Goal: Feedback & Contribution: Contribute content

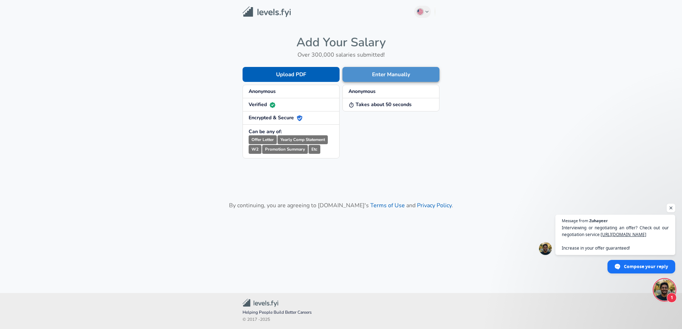
click at [379, 76] on button "Enter Manually" at bounding box center [390, 74] width 97 height 15
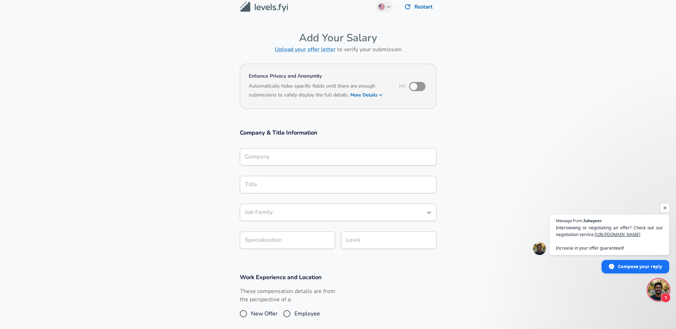
scroll to position [6, 0]
click at [295, 215] on input "Job Family" at bounding box center [333, 213] width 180 height 11
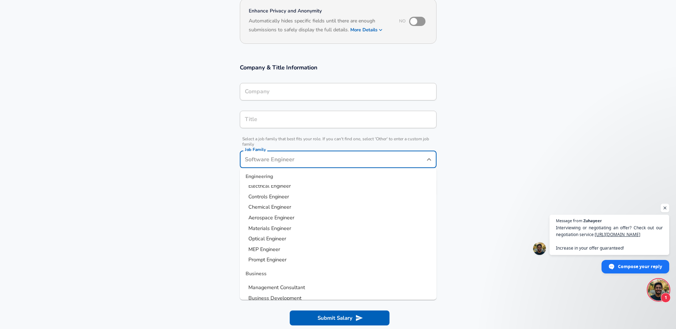
scroll to position [183, 0]
click at [281, 195] on span "Controls Engineer" at bounding box center [269, 196] width 41 height 7
type input "Controls Engineer"
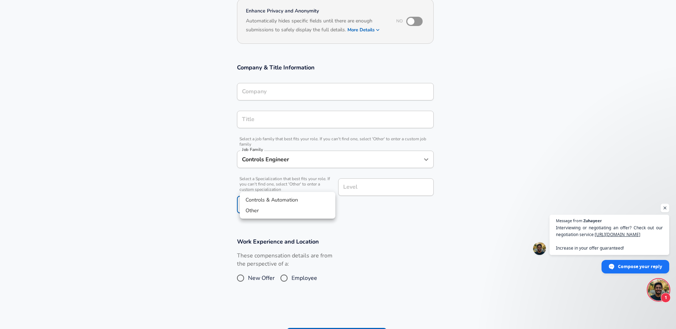
scroll to position [93, 0]
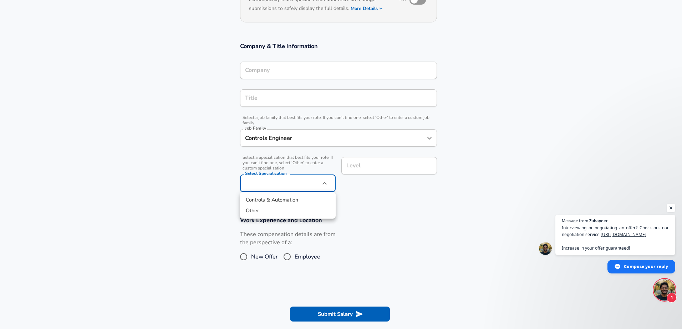
click at [287, 185] on body "English ([GEOGRAPHIC_DATA]) Change Restart Add Your Salary Upload your offer le…" at bounding box center [341, 71] width 682 height 329
click at [278, 201] on li "Controls & Automation" at bounding box center [288, 200] width 96 height 11
type input "Controls & Automation"
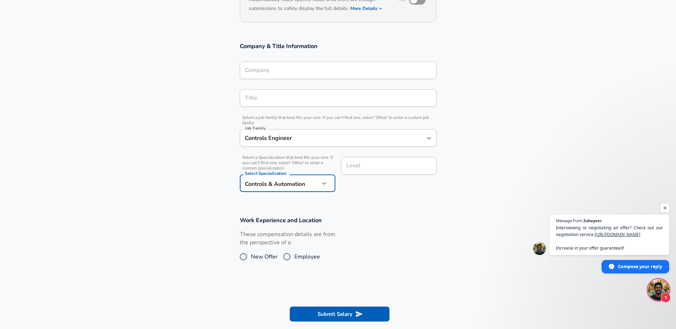
click at [370, 170] on input "Level" at bounding box center [388, 165] width 89 height 11
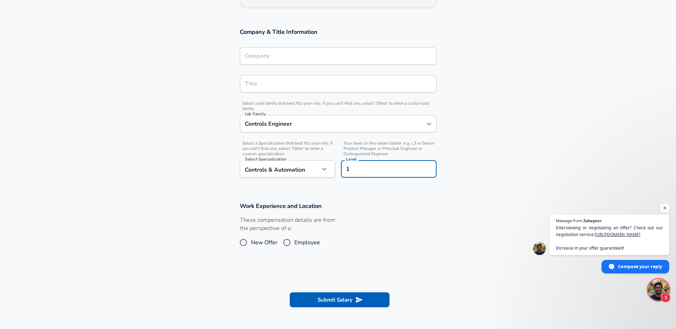
click at [370, 173] on input "1" at bounding box center [388, 169] width 89 height 11
type input "1"
click at [384, 203] on h3 "Work Experience and Location" at bounding box center [338, 206] width 197 height 8
click at [325, 80] on input "Title" at bounding box center [338, 83] width 190 height 11
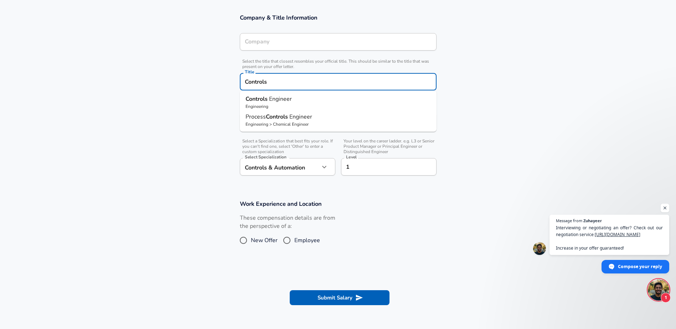
click at [324, 102] on p "Controls Engineer" at bounding box center [338, 99] width 185 height 9
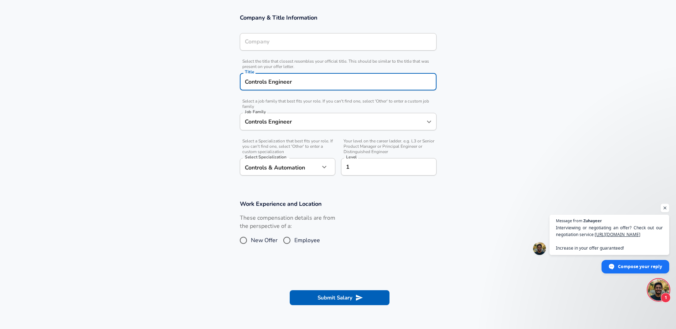
type input "Controls Engineer"
click at [322, 47] on div "Company Company" at bounding box center [338, 42] width 197 height 19
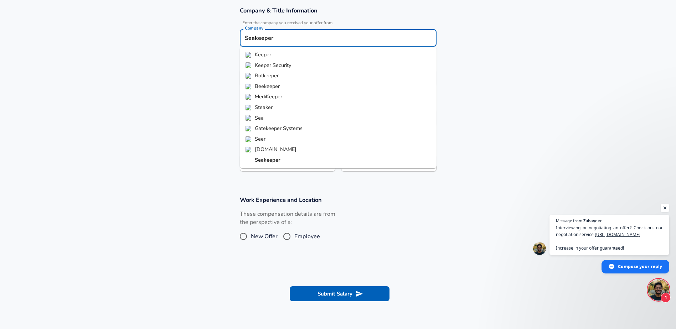
scroll to position [129, 0]
click at [272, 160] on strong "Seakeeper" at bounding box center [268, 159] width 26 height 7
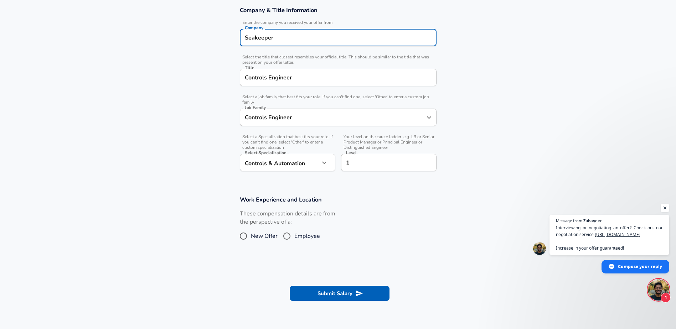
type input "Seakeeper"
click at [257, 75] on input "Controls Engineer" at bounding box center [338, 77] width 190 height 11
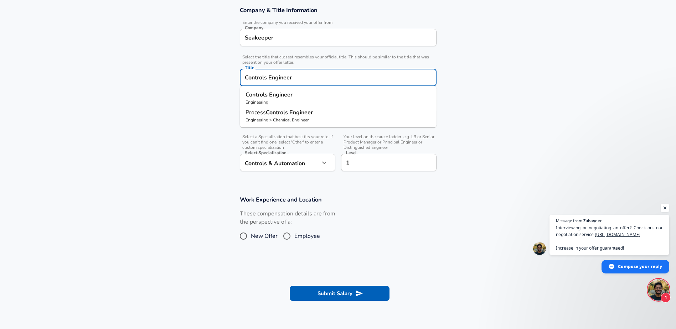
click at [257, 75] on input "Controls Engineer" at bounding box center [338, 77] width 190 height 11
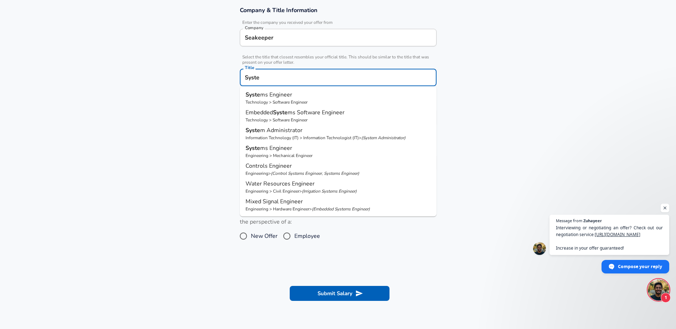
click at [287, 152] on span "ms Engineer" at bounding box center [276, 148] width 32 height 8
type input "Systems Engineer"
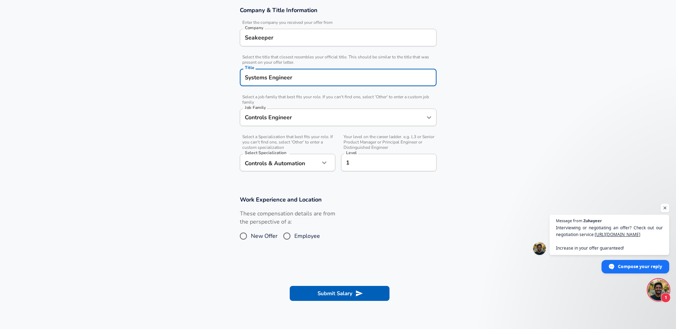
type input "Mechanical Engineer"
type input "Systems Engineer"
click at [304, 118] on input "Mechanical Engineer" at bounding box center [333, 117] width 180 height 11
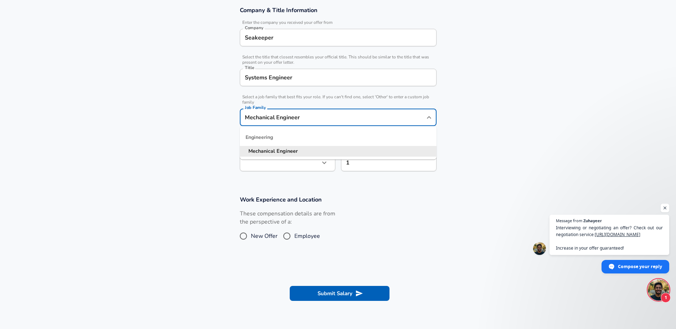
click at [208, 144] on section "Company & Title Information Enter the company you received your offer from Comp…" at bounding box center [338, 93] width 676 height 190
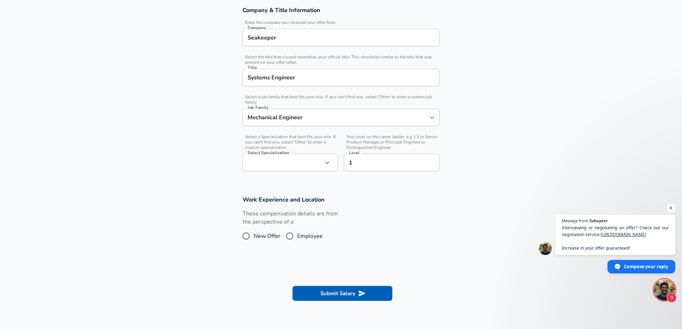
click at [268, 166] on body "English ([GEOGRAPHIC_DATA]) Change Restart Add Your Salary Upload your offer le…" at bounding box center [341, 35] width 682 height 329
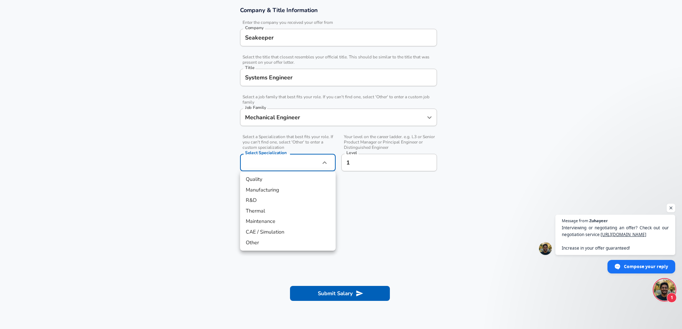
click at [267, 201] on li "R&D" at bounding box center [288, 200] width 96 height 11
type input "R&D"
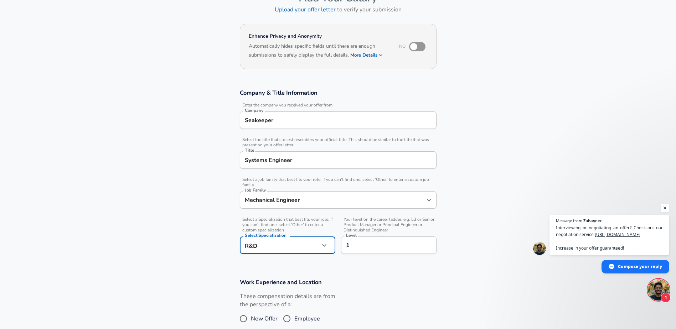
scroll to position [102, 0]
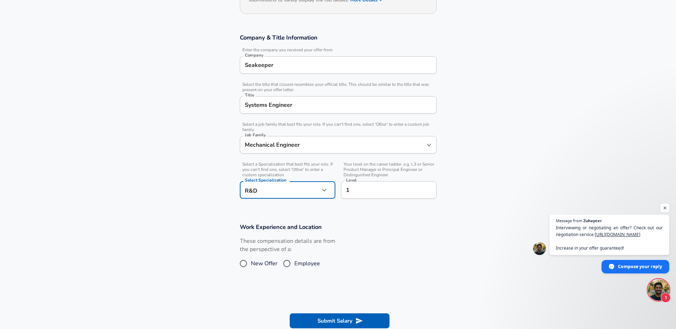
click at [293, 263] on input "Employee" at bounding box center [287, 263] width 15 height 11
radio input "true"
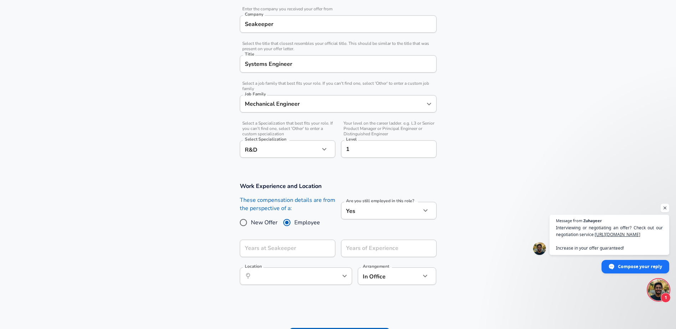
scroll to position [145, 0]
click at [384, 185] on body "English ([GEOGRAPHIC_DATA]) Change Restart Add Your Salary Upload your offer le…" at bounding box center [338, 19] width 676 height 329
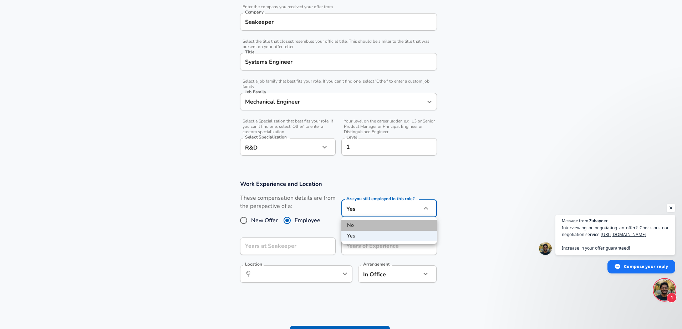
click at [364, 230] on li "No" at bounding box center [389, 225] width 96 height 11
type input "no"
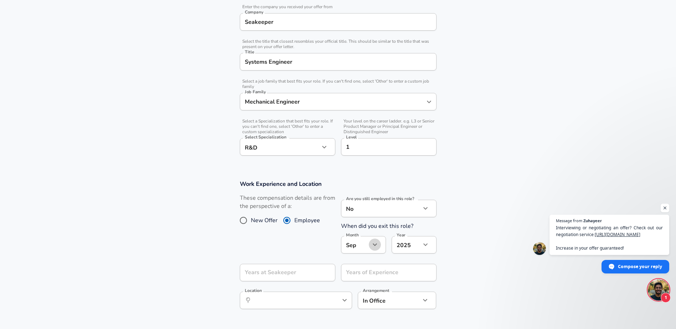
click at [376, 248] on icon "button" at bounding box center [375, 245] width 9 height 9
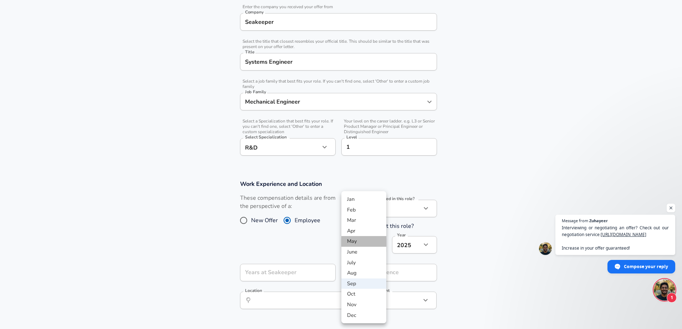
click at [364, 241] on li "May" at bounding box center [363, 241] width 45 height 11
type input "5"
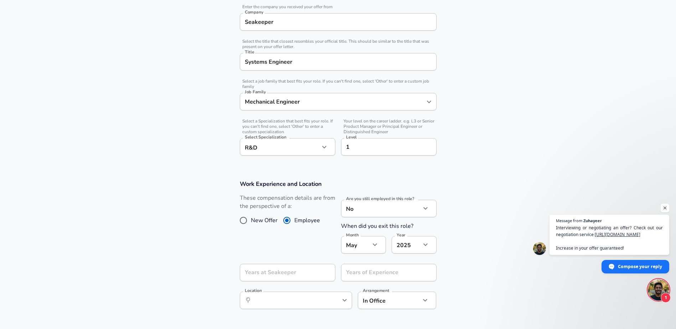
click at [410, 185] on body "English ([GEOGRAPHIC_DATA]) Change Restart Add Your Salary Upload your offer le…" at bounding box center [338, 19] width 676 height 329
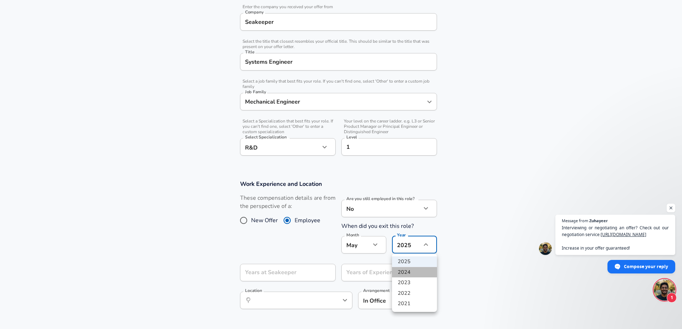
click at [408, 274] on li "2024" at bounding box center [414, 272] width 45 height 11
type input "2024"
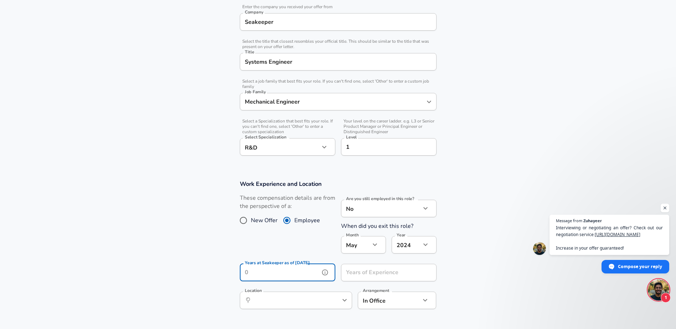
click at [303, 280] on input "Years at Seakeeper as of [DATE]" at bounding box center [280, 272] width 80 height 17
click at [363, 275] on input "Years of Experience" at bounding box center [381, 272] width 80 height 17
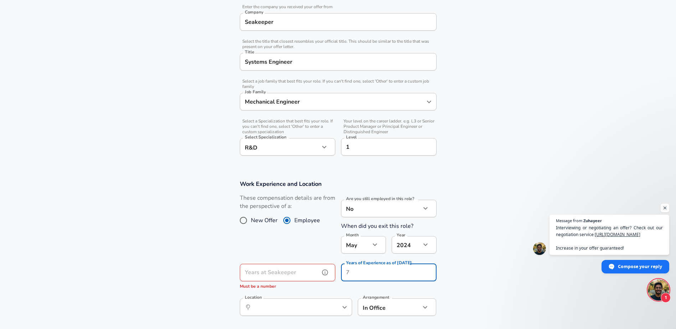
click at [311, 273] on input "Years at Seakeeper" at bounding box center [280, 272] width 80 height 17
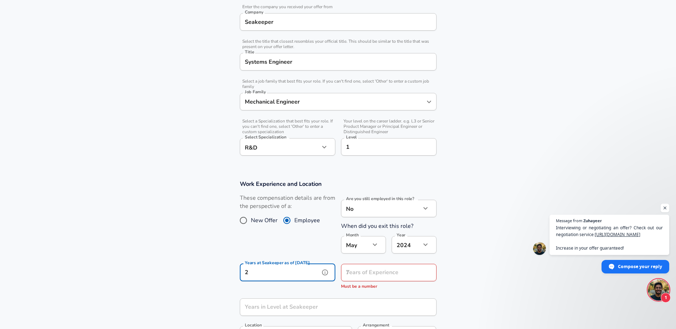
type input "2"
click at [375, 275] on input "Years of Experience" at bounding box center [381, 272] width 80 height 17
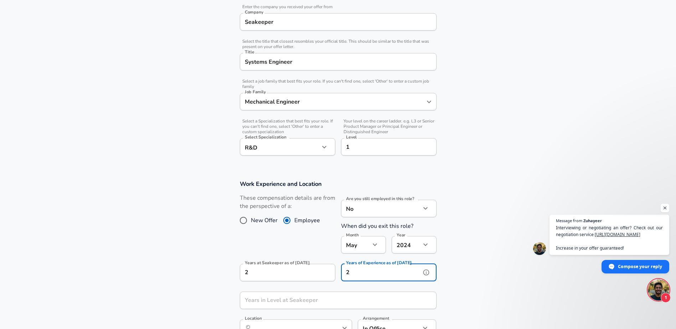
scroll to position [0, 0]
type input "2"
click at [206, 263] on section "Work Experience and Location These compensation details are from the perspectiv…" at bounding box center [338, 262] width 676 height 181
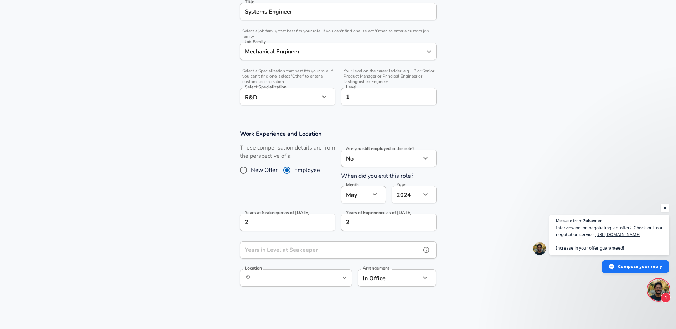
click at [272, 252] on input "Years in Level at Seakeeper" at bounding box center [330, 250] width 181 height 17
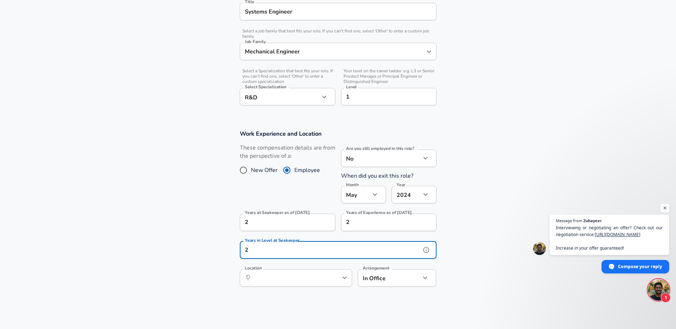
type input "2"
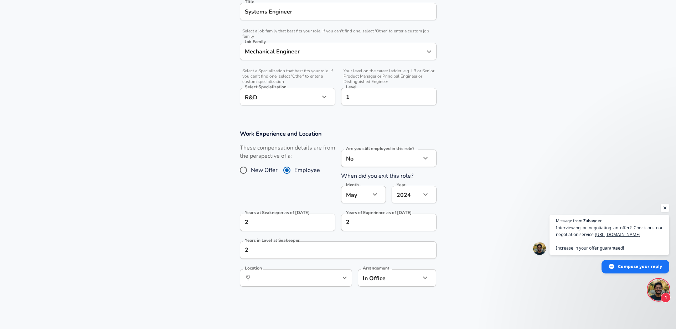
click at [180, 265] on section "Work Experience and Location These compensation details are from the perspectiv…" at bounding box center [338, 212] width 676 height 181
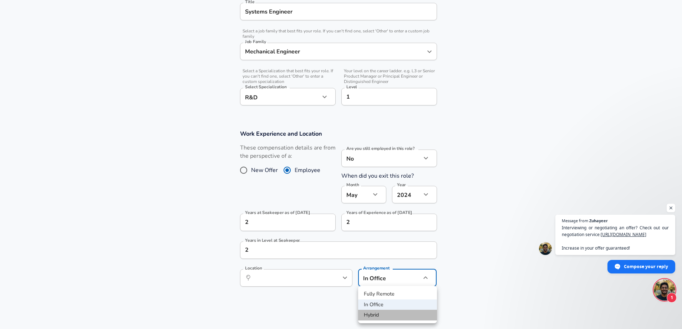
click at [373, 317] on li "Hybrid" at bounding box center [397, 315] width 79 height 11
type input "hybrid"
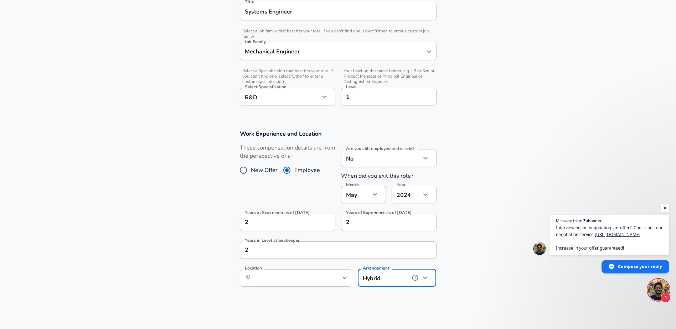
click at [326, 274] on div "​ Location" at bounding box center [296, 278] width 112 height 17
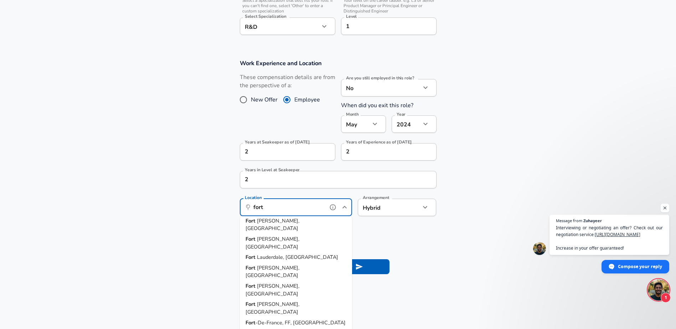
scroll to position [269, 0]
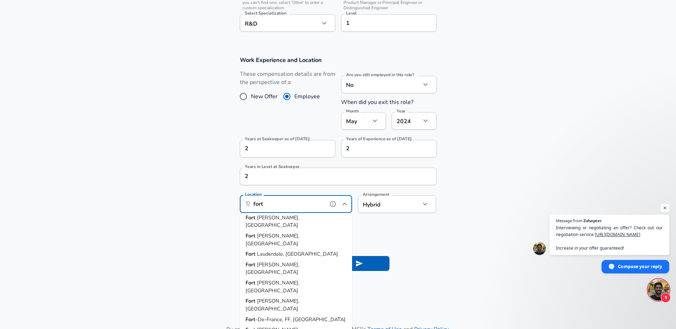
click at [277, 298] on span "[PERSON_NAME], [GEOGRAPHIC_DATA]" at bounding box center [273, 305] width 54 height 15
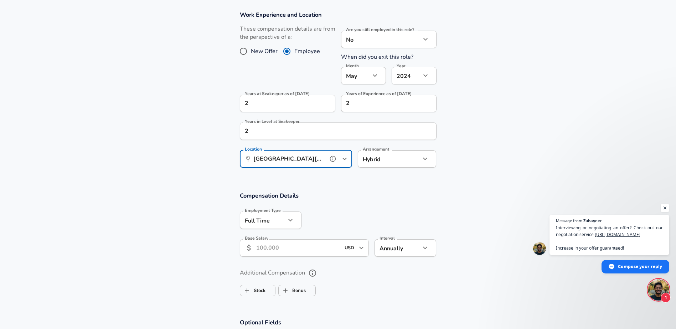
scroll to position [315, 0]
type input "[GEOGRAPHIC_DATA][PERSON_NAME], [GEOGRAPHIC_DATA]"
click at [316, 241] on input "Base Salary" at bounding box center [298, 247] width 85 height 17
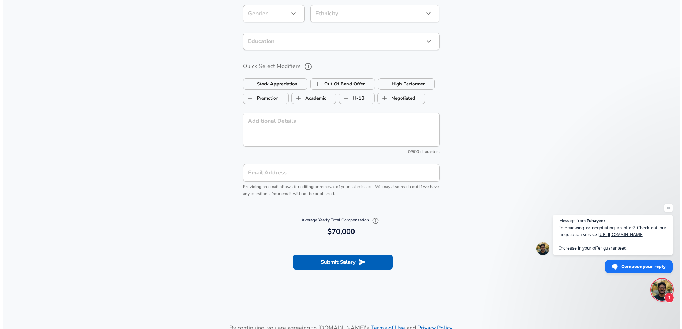
scroll to position [650, 0]
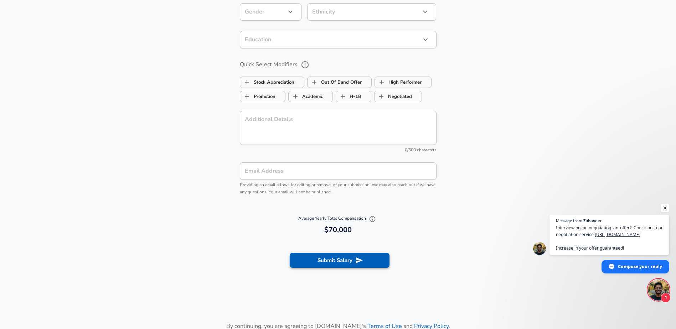
type input "70,000"
click at [361, 261] on icon "submit" at bounding box center [359, 260] width 7 height 6
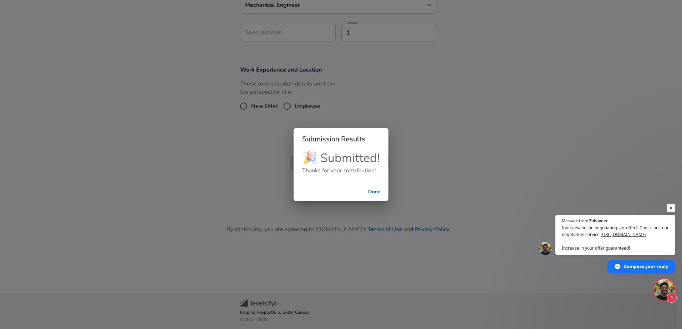
scroll to position [117, 0]
